Goal: Obtain resource: Download file/media

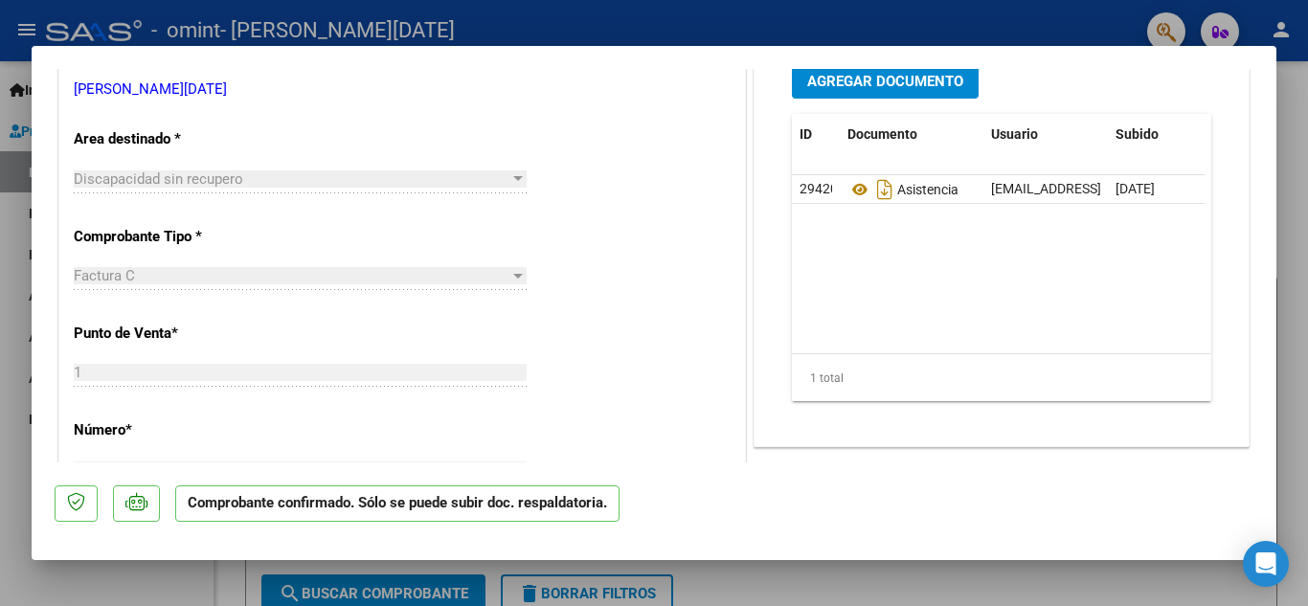
scroll to position [383, 0]
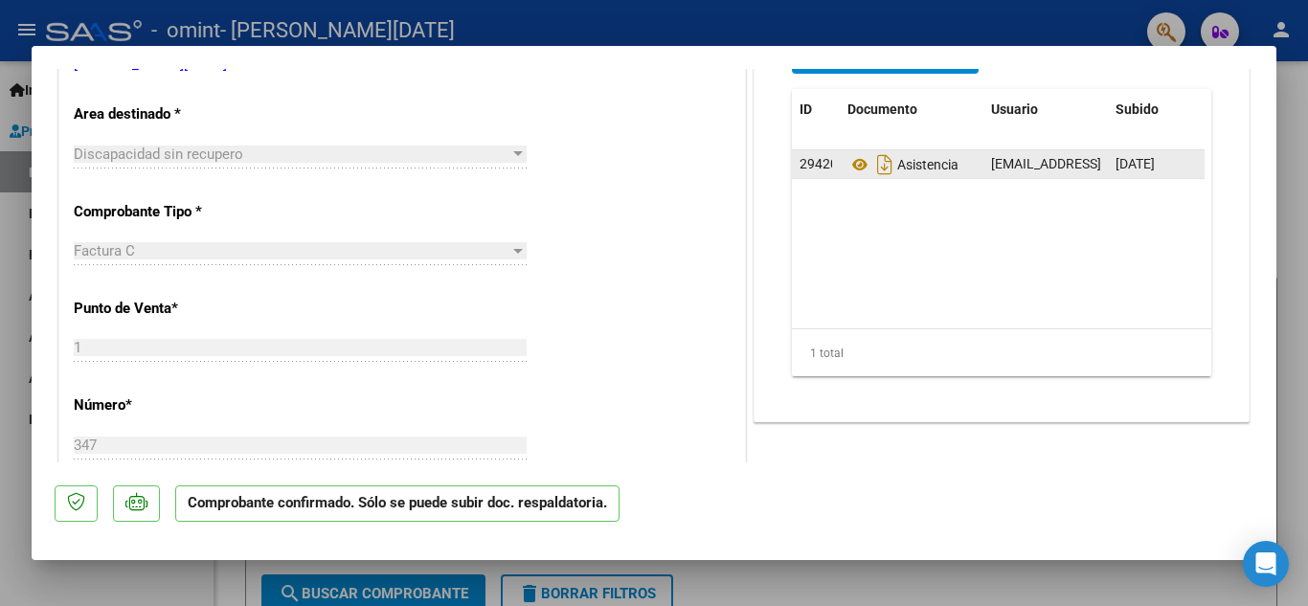
click at [983, 170] on datatable-body-cell "[EMAIL_ADDRESS][DOMAIN_NAME] - [DATE][PERSON_NAME]" at bounding box center [1045, 164] width 124 height 28
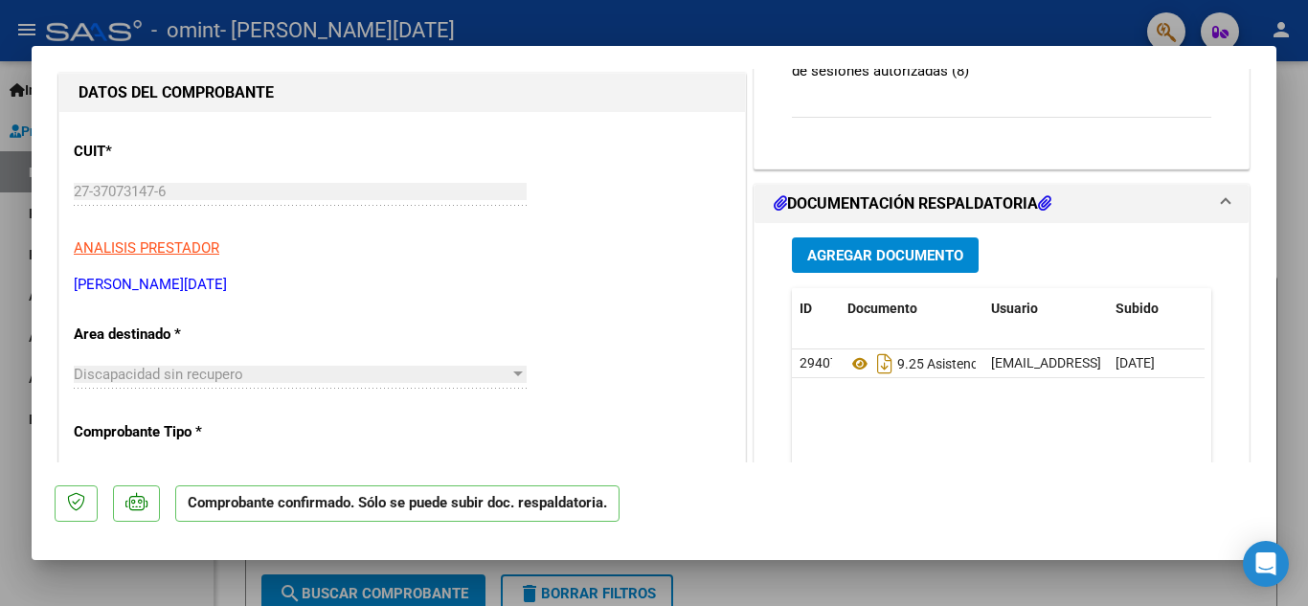
scroll to position [191, 0]
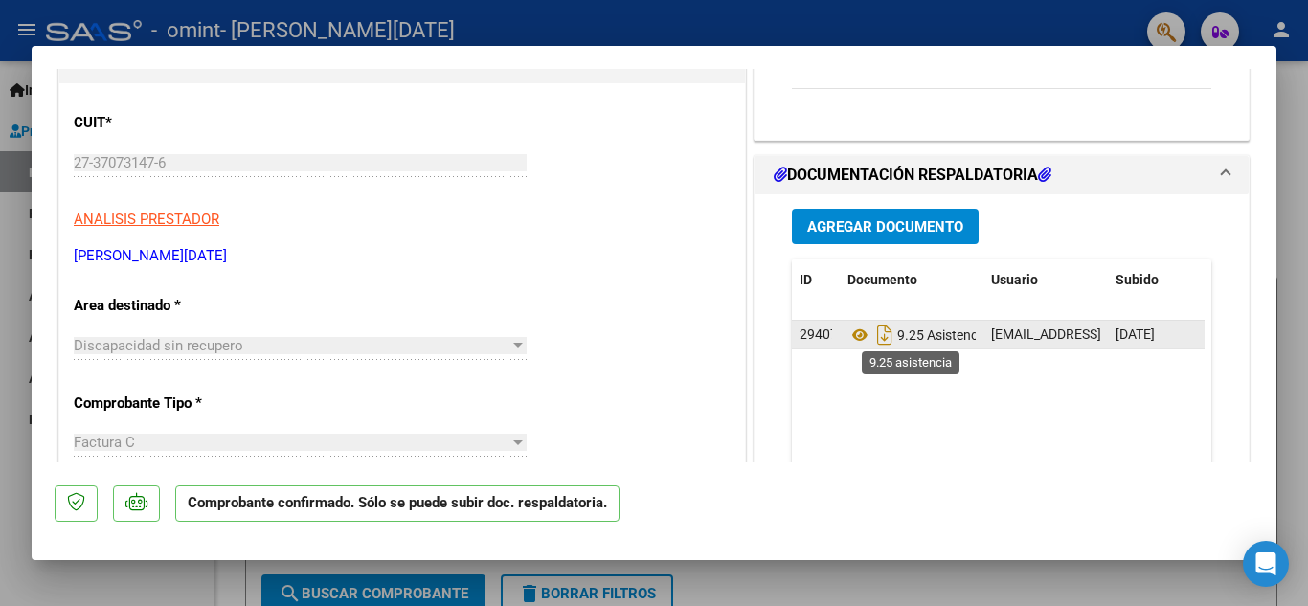
click at [940, 336] on span "9.25 Asistencia" at bounding box center [917, 334] width 141 height 15
click at [847, 332] on icon at bounding box center [859, 335] width 25 height 23
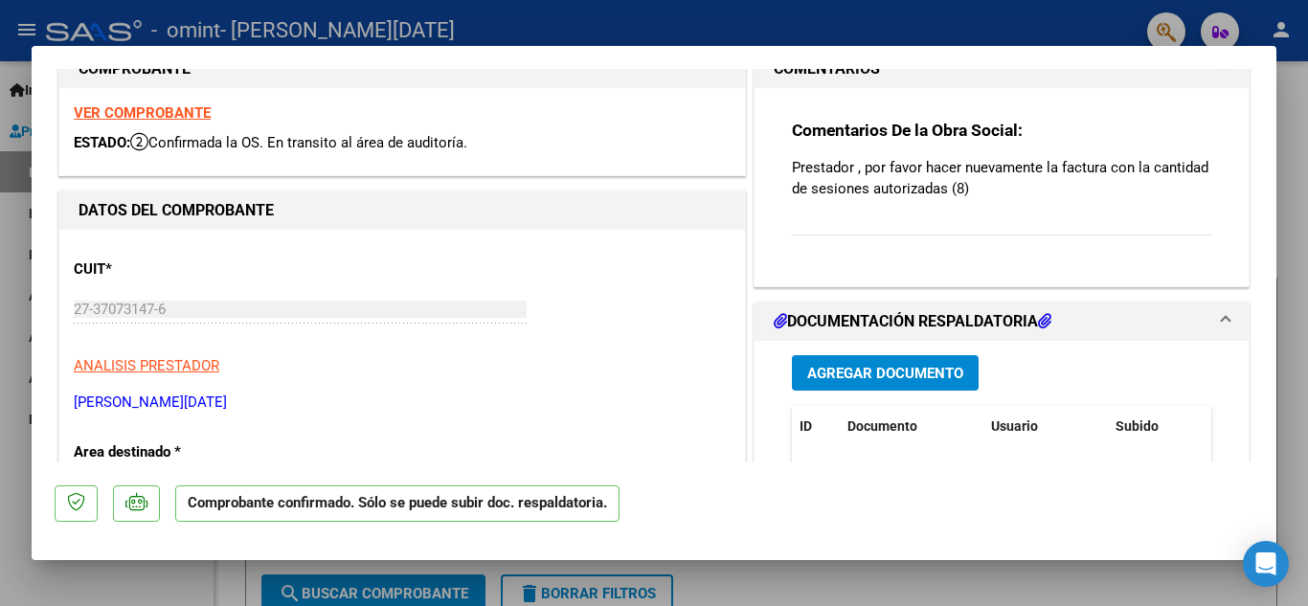
scroll to position [0, 0]
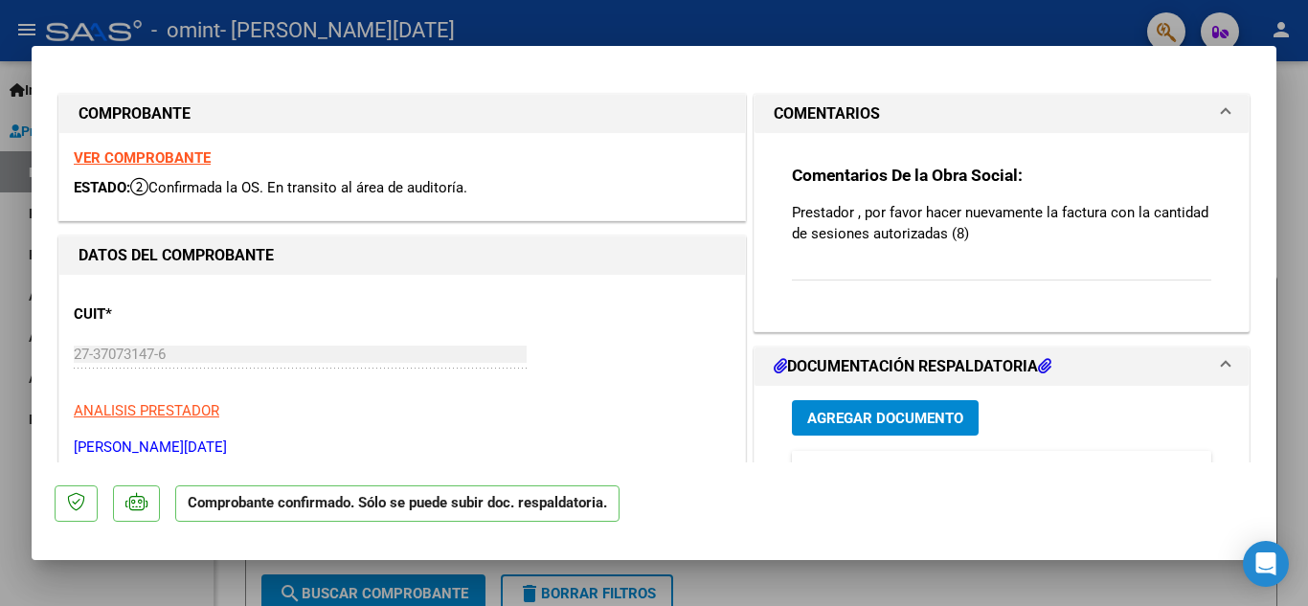
click at [1222, 109] on span at bounding box center [1226, 113] width 8 height 23
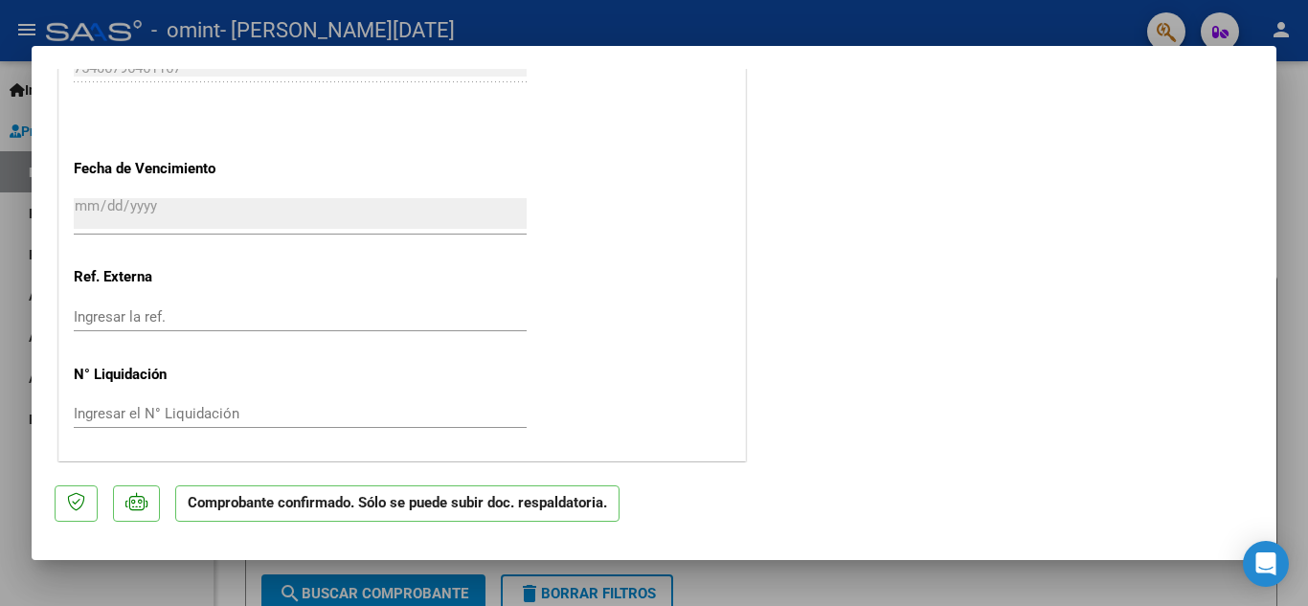
scroll to position [1066, 0]
